Goal: Book appointment/travel/reservation

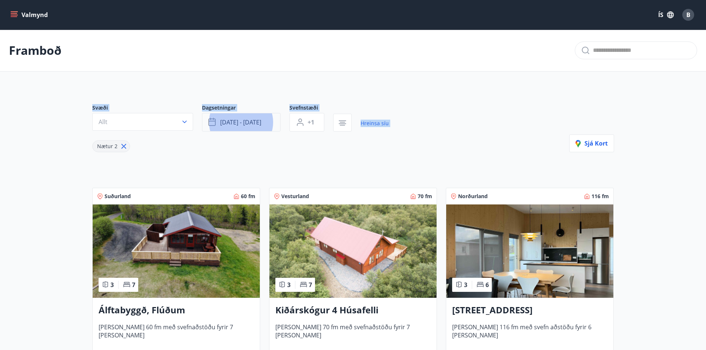
click at [257, 121] on span "[DATE] - [DATE]" at bounding box center [240, 122] width 41 height 8
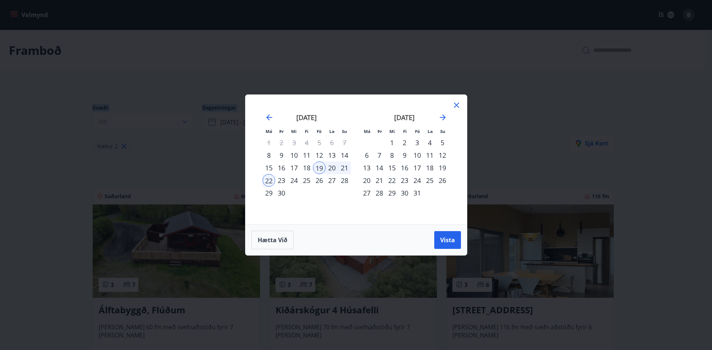
click at [322, 181] on div "26" at bounding box center [319, 180] width 13 height 13
click at [270, 193] on div "29" at bounding box center [269, 193] width 13 height 13
click at [440, 240] on span "Vista" at bounding box center [447, 240] width 15 height 8
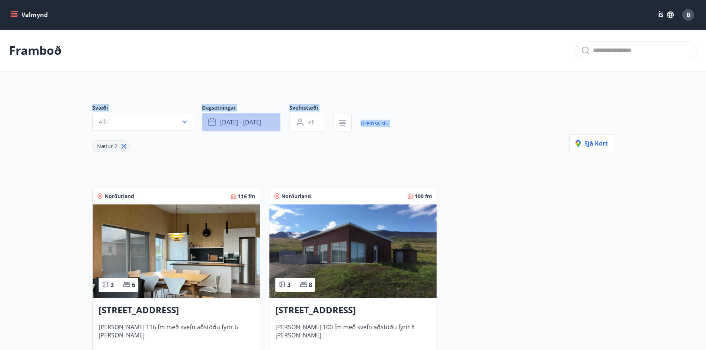
click at [266, 128] on button "[DATE] - [DATE]" at bounding box center [241, 122] width 79 height 19
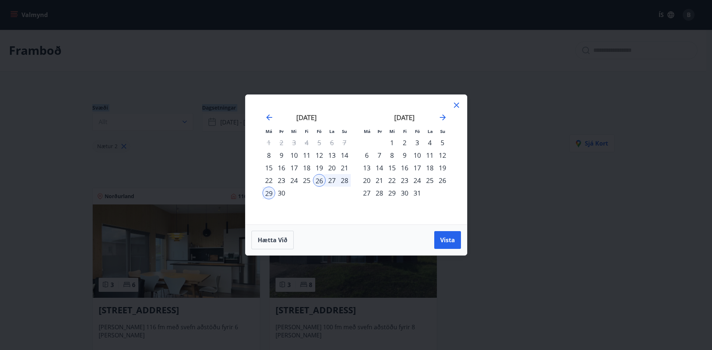
click at [419, 144] on div "3" at bounding box center [417, 142] width 13 height 13
click at [368, 155] on div "6" at bounding box center [366, 155] width 13 height 13
click at [451, 239] on span "Vista" at bounding box center [447, 240] width 15 height 8
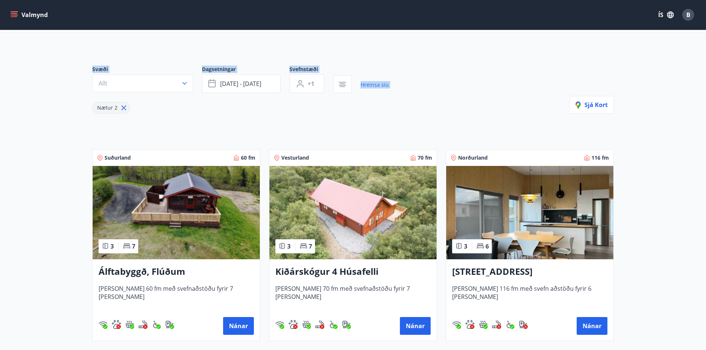
scroll to position [37, 0]
